Goal: Transaction & Acquisition: Purchase product/service

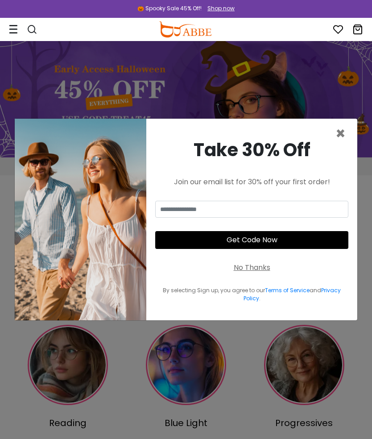
click at [345, 145] on span "×" at bounding box center [341, 133] width 10 height 23
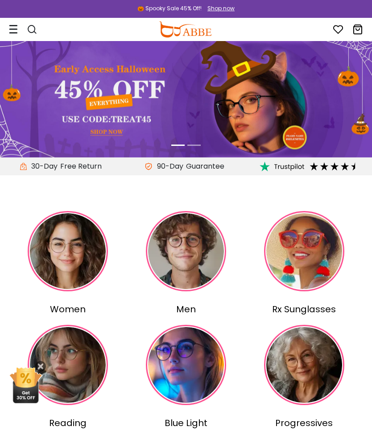
scroll to position [17, 0]
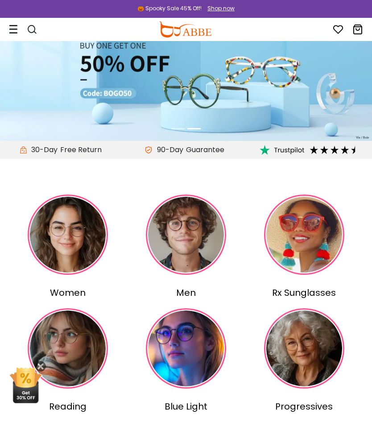
click at [65, 240] on img at bounding box center [68, 235] width 80 height 80
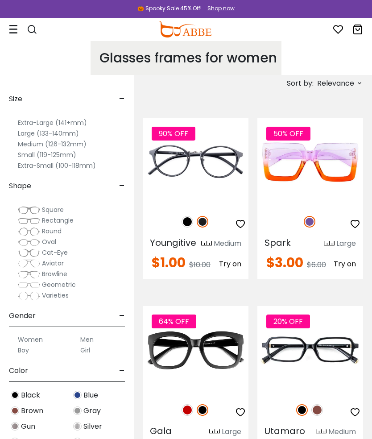
click at [349, 83] on span "Relevance" at bounding box center [335, 83] width 37 height 16
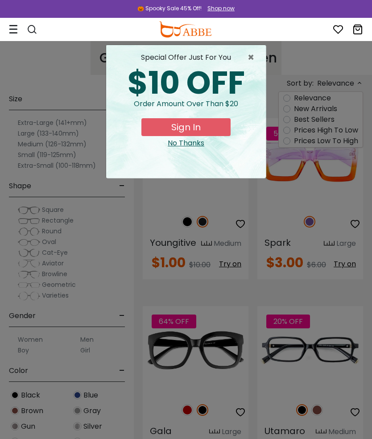
click at [350, 138] on div "× special offer just for you $10 OFF Order amount over than $20 Sign In No Than…" at bounding box center [186, 219] width 372 height 439
click at [198, 135] on button "Sign In" at bounding box center [185, 127] width 89 height 18
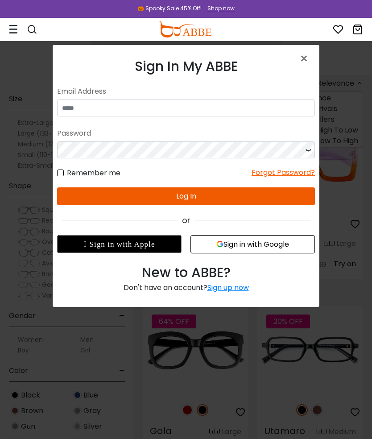
click at [305, 52] on span "×" at bounding box center [306, 58] width 13 height 19
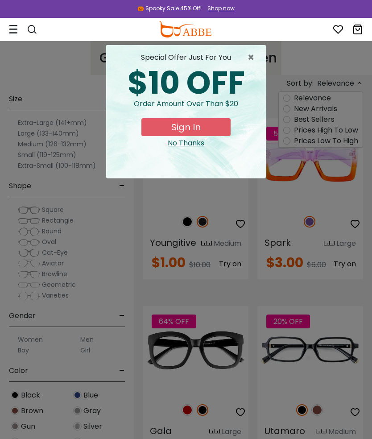
click at [196, 145] on div "No Thanks" at bounding box center [186, 143] width 146 height 11
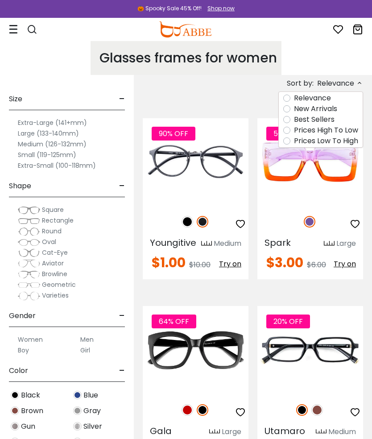
click at [323, 141] on label "Prices Low To High" at bounding box center [326, 141] width 64 height 11
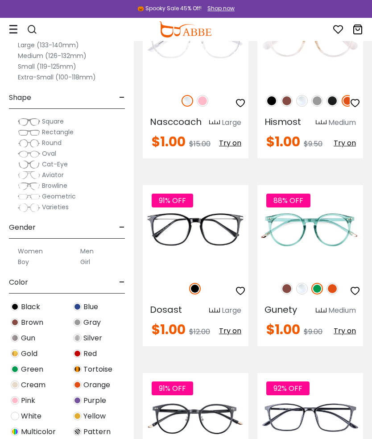
scroll to position [1453, 0]
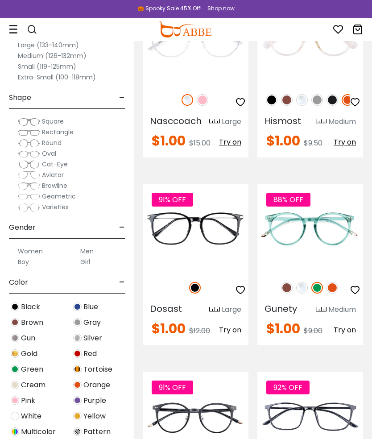
click at [305, 294] on img at bounding box center [302, 288] width 12 height 12
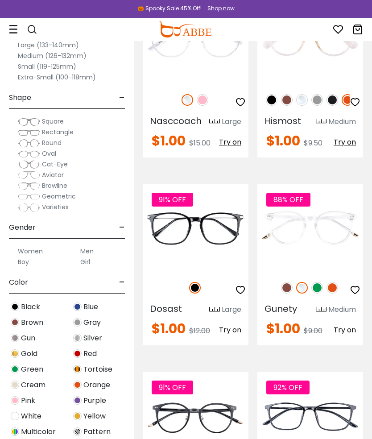
click at [333, 294] on img at bounding box center [333, 288] width 12 height 12
click at [291, 296] on div "88% OFF" at bounding box center [311, 288] width 106 height 19
click at [287, 292] on div "88% OFF" at bounding box center [311, 288] width 106 height 19
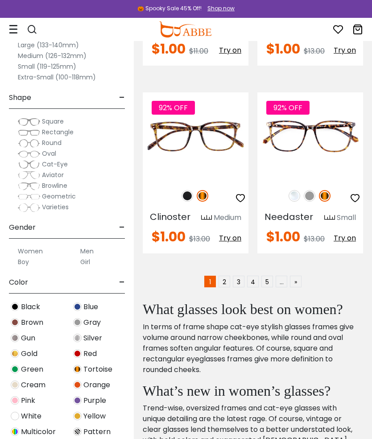
scroll to position [2674, 0]
click at [227, 288] on link "2" at bounding box center [225, 282] width 12 height 12
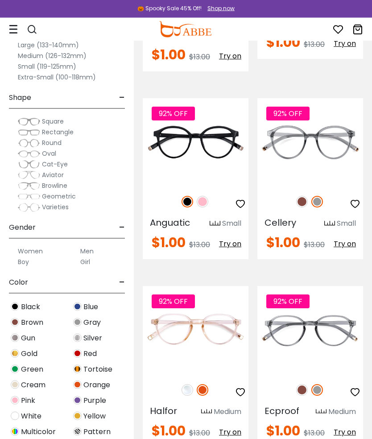
scroll to position [421, 0]
click at [209, 197] on div "92% OFF" at bounding box center [196, 201] width 106 height 19
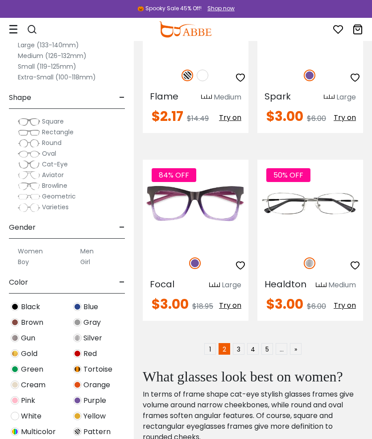
scroll to position [2655, 0]
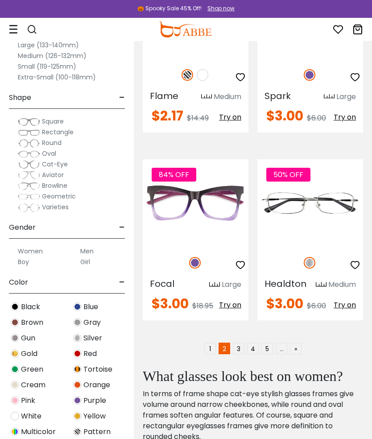
click at [244, 344] on link "3" at bounding box center [239, 349] width 12 height 12
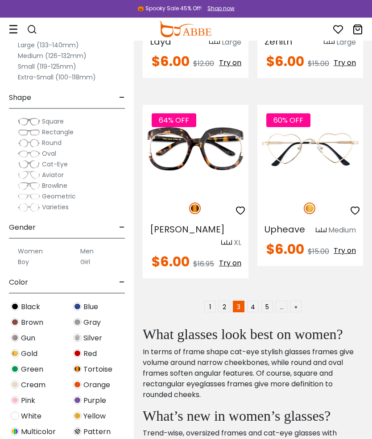
scroll to position [2730, 0]
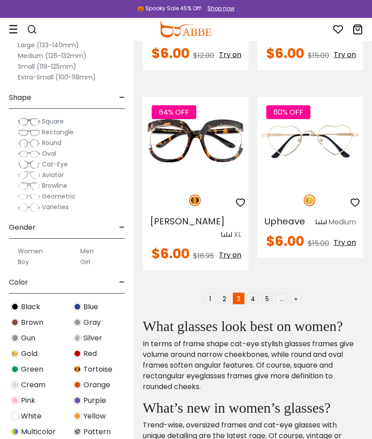
click at [256, 293] on link "4" at bounding box center [253, 299] width 12 height 12
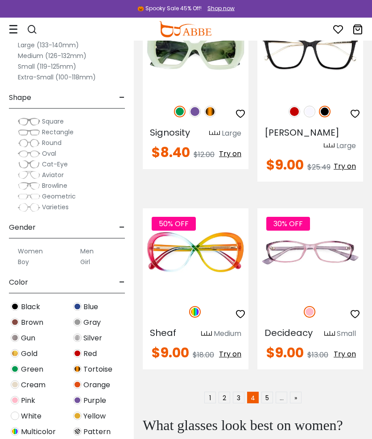
scroll to position [2644, 0]
click at [267, 392] on link "5" at bounding box center [268, 398] width 12 height 12
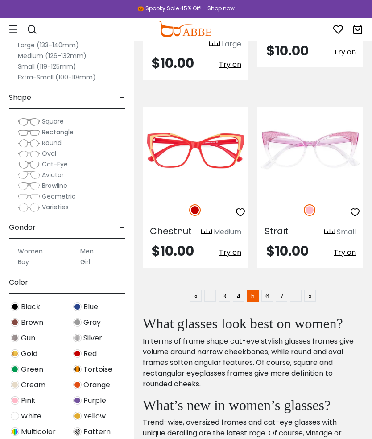
scroll to position [2734, 0]
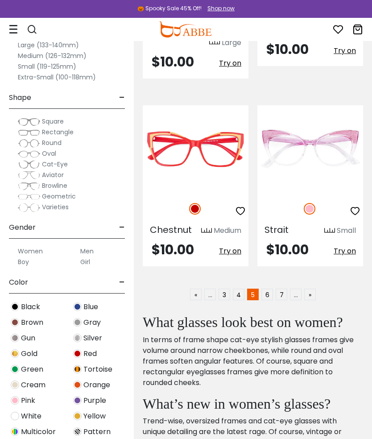
click at [268, 289] on link "6" at bounding box center [268, 295] width 12 height 12
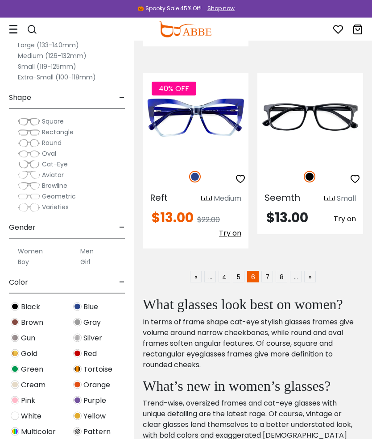
scroll to position [2784, 0]
click at [269, 271] on link "7" at bounding box center [268, 277] width 12 height 12
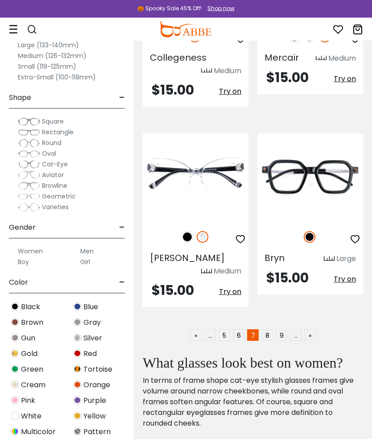
scroll to position [2712, 0]
click at [272, 329] on link "8" at bounding box center [268, 335] width 12 height 12
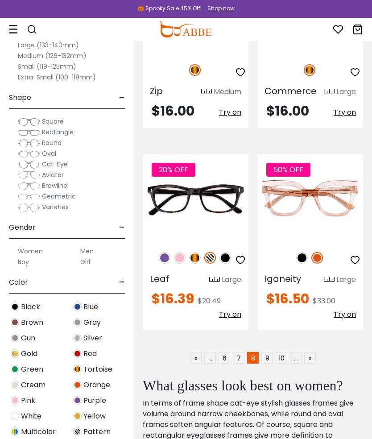
scroll to position [2718, 0]
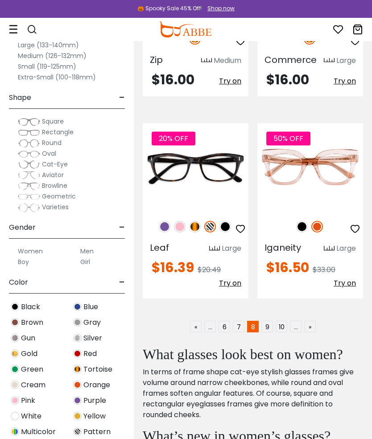
click at [267, 321] on link "9" at bounding box center [268, 327] width 12 height 12
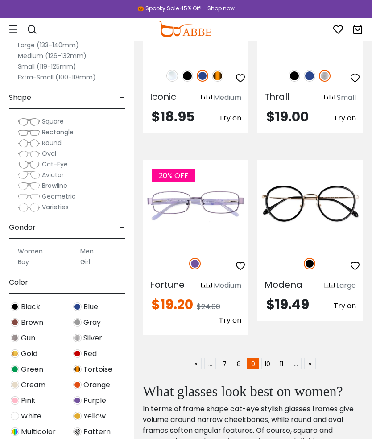
scroll to position [2712, 0]
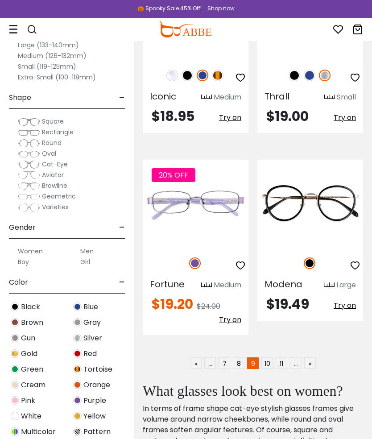
click at [270, 358] on link "10" at bounding box center [268, 364] width 12 height 12
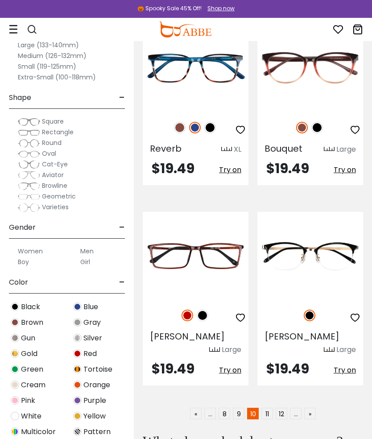
scroll to position [2656, 0]
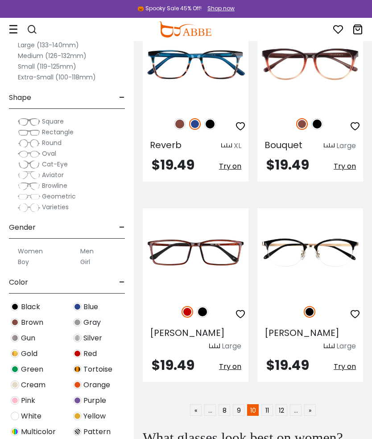
click at [272, 404] on link "11" at bounding box center [268, 410] width 12 height 12
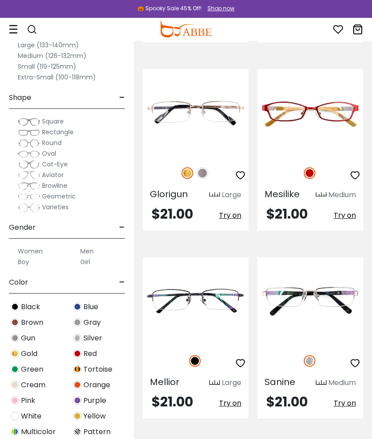
scroll to position [2667, 0]
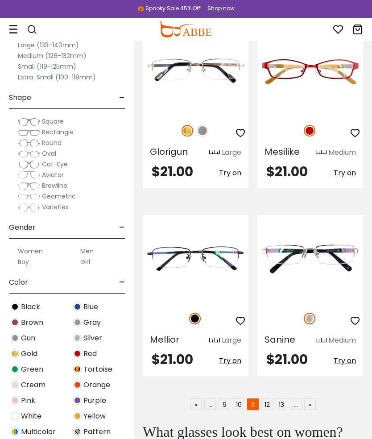
click at [271, 399] on link "12" at bounding box center [268, 405] width 12 height 12
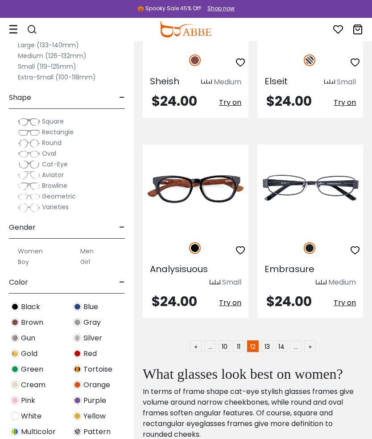
scroll to position [2674, 0]
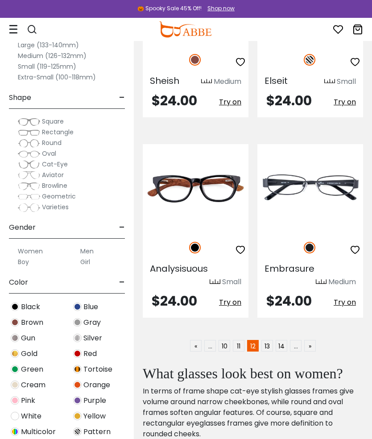
click at [270, 340] on link "13" at bounding box center [268, 346] width 12 height 12
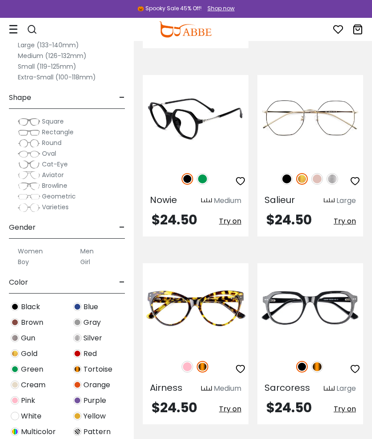
scroll to position [2615, 0]
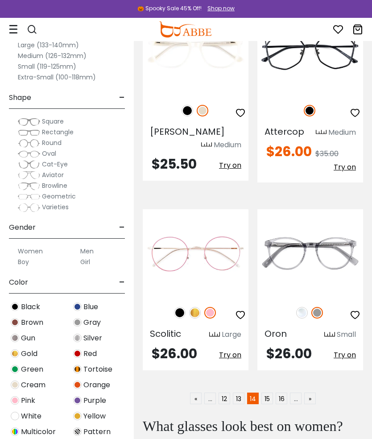
scroll to position [2647, 0]
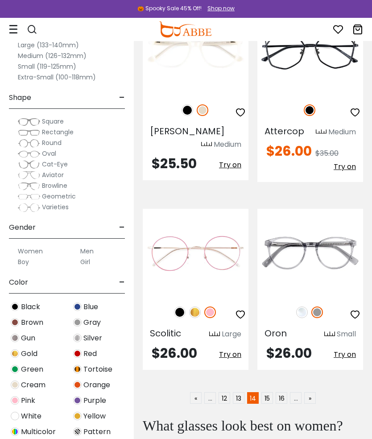
click at [270, 392] on link "15" at bounding box center [268, 398] width 12 height 12
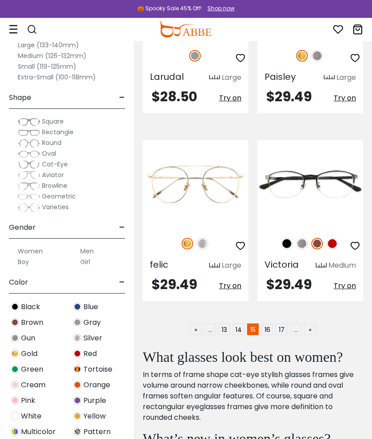
scroll to position [2706, 0]
